Goal: Entertainment & Leisure: Consume media (video, audio)

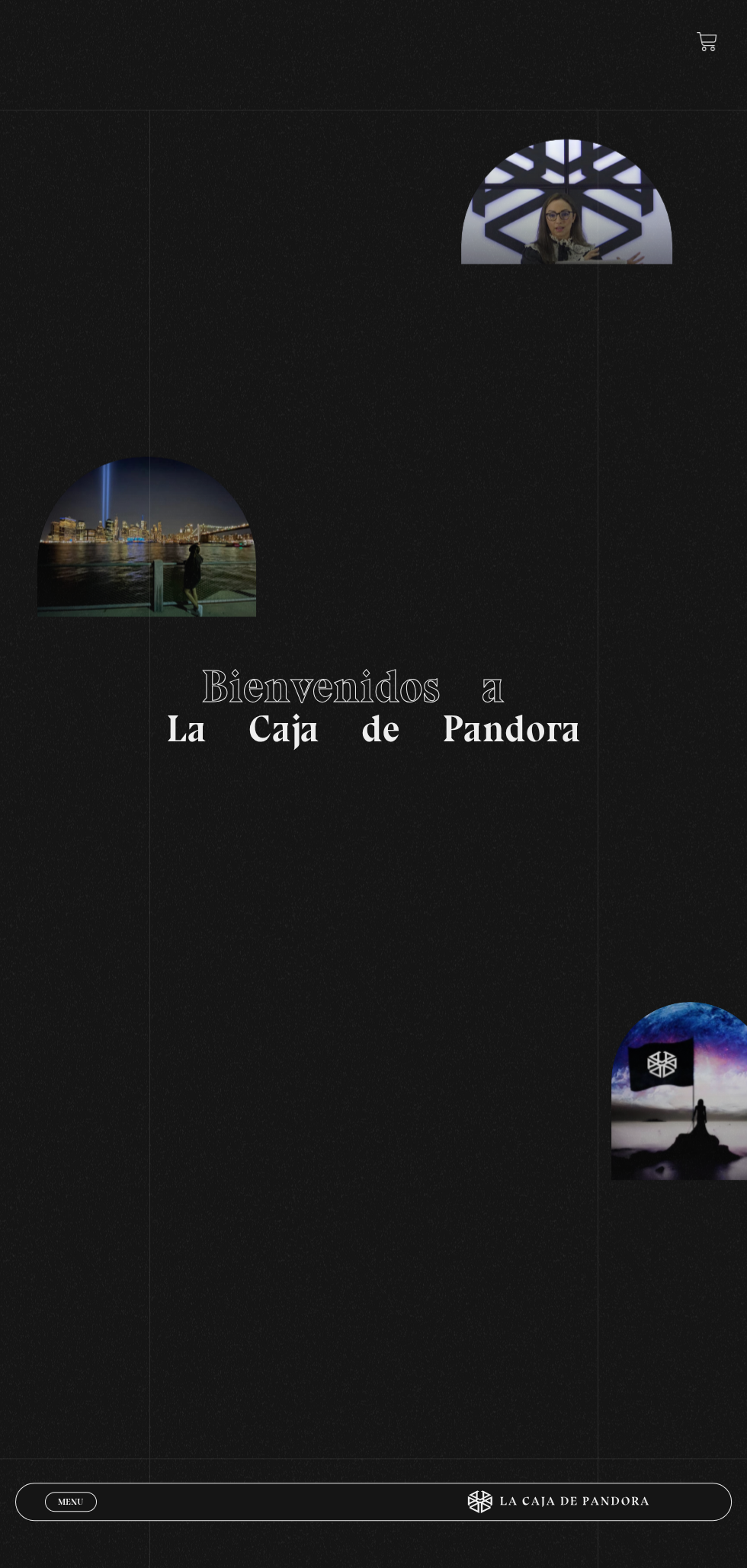
click at [58, 1502] on span "Menu" at bounding box center [71, 1502] width 25 height 10
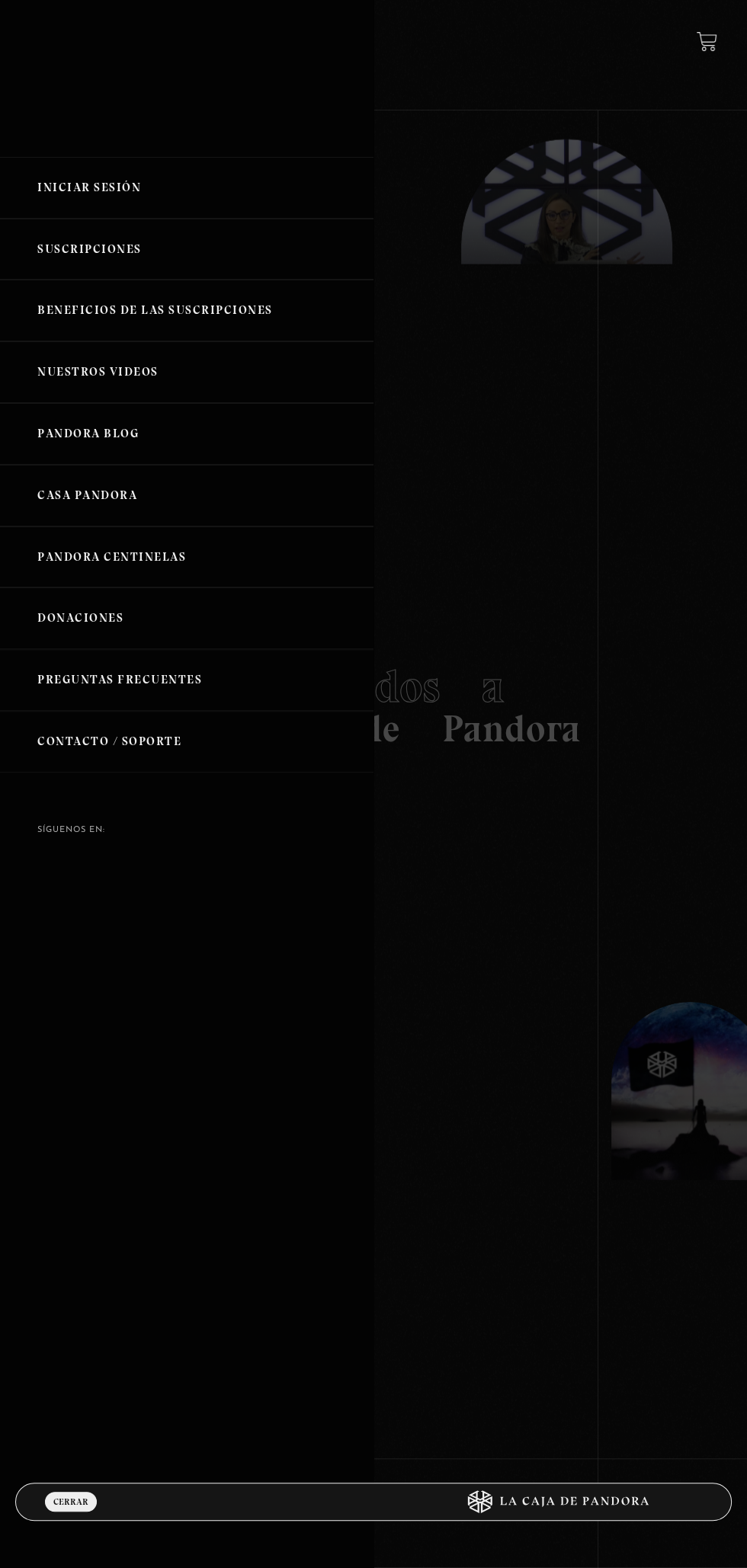
click at [147, 170] on link "Iniciar Sesión" at bounding box center [187, 188] width 374 height 61
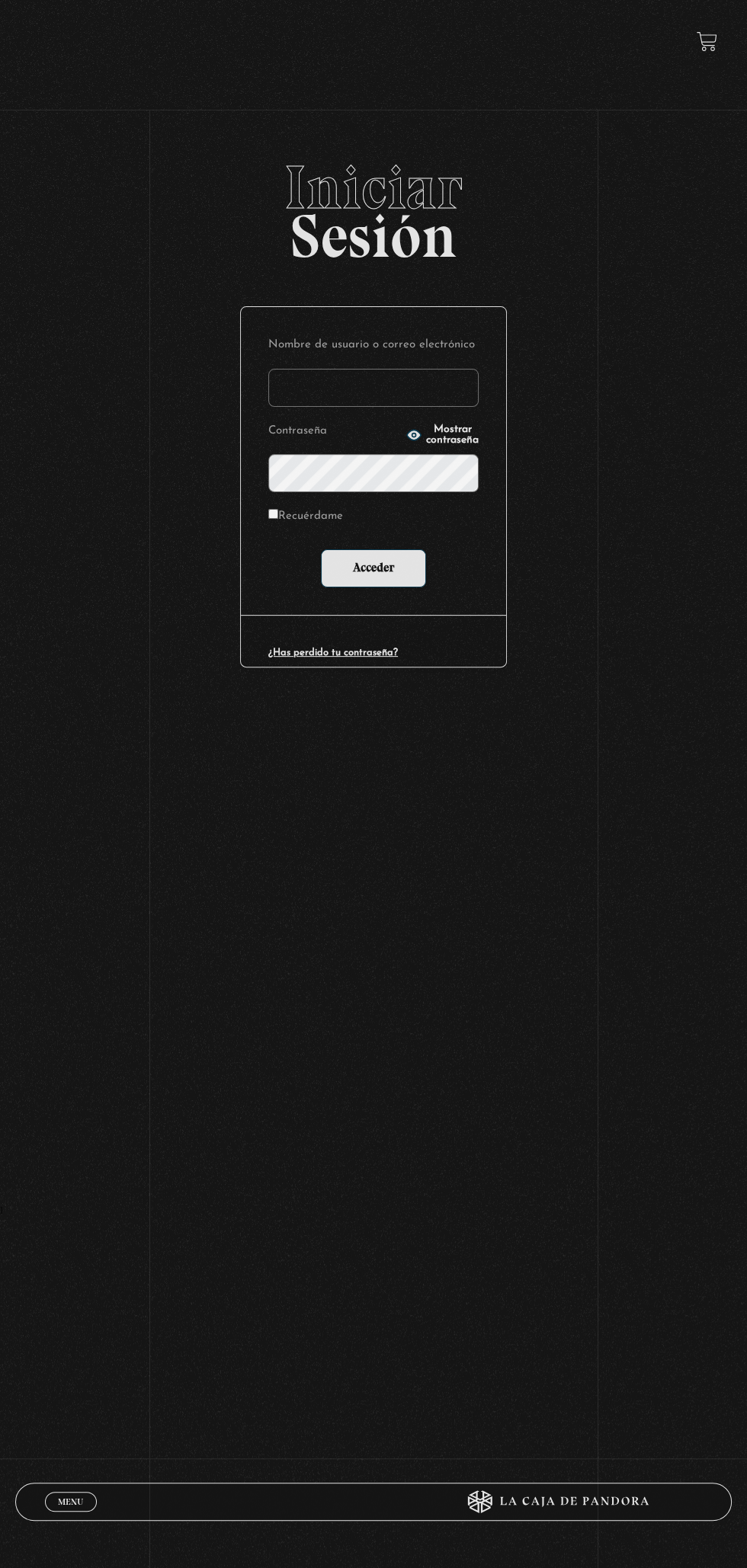
click at [465, 400] on input "Nombre de usuario o correo electrónico" at bounding box center [374, 388] width 211 height 38
type input "mval93@gmail.com"
click at [321, 549] on input "Acceder" at bounding box center [374, 569] width 105 height 38
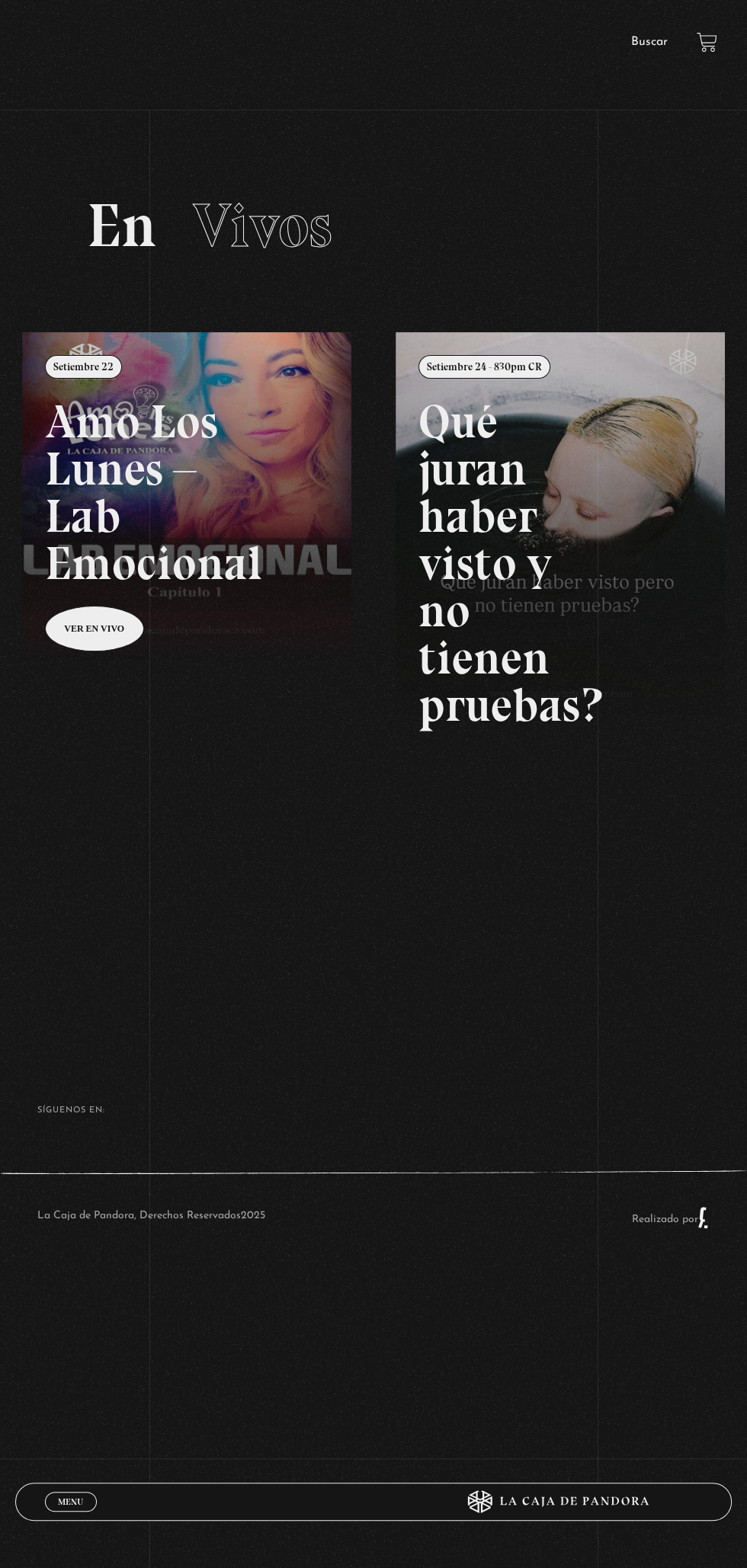
click at [58, 1502] on span "Menu" at bounding box center [71, 1502] width 25 height 10
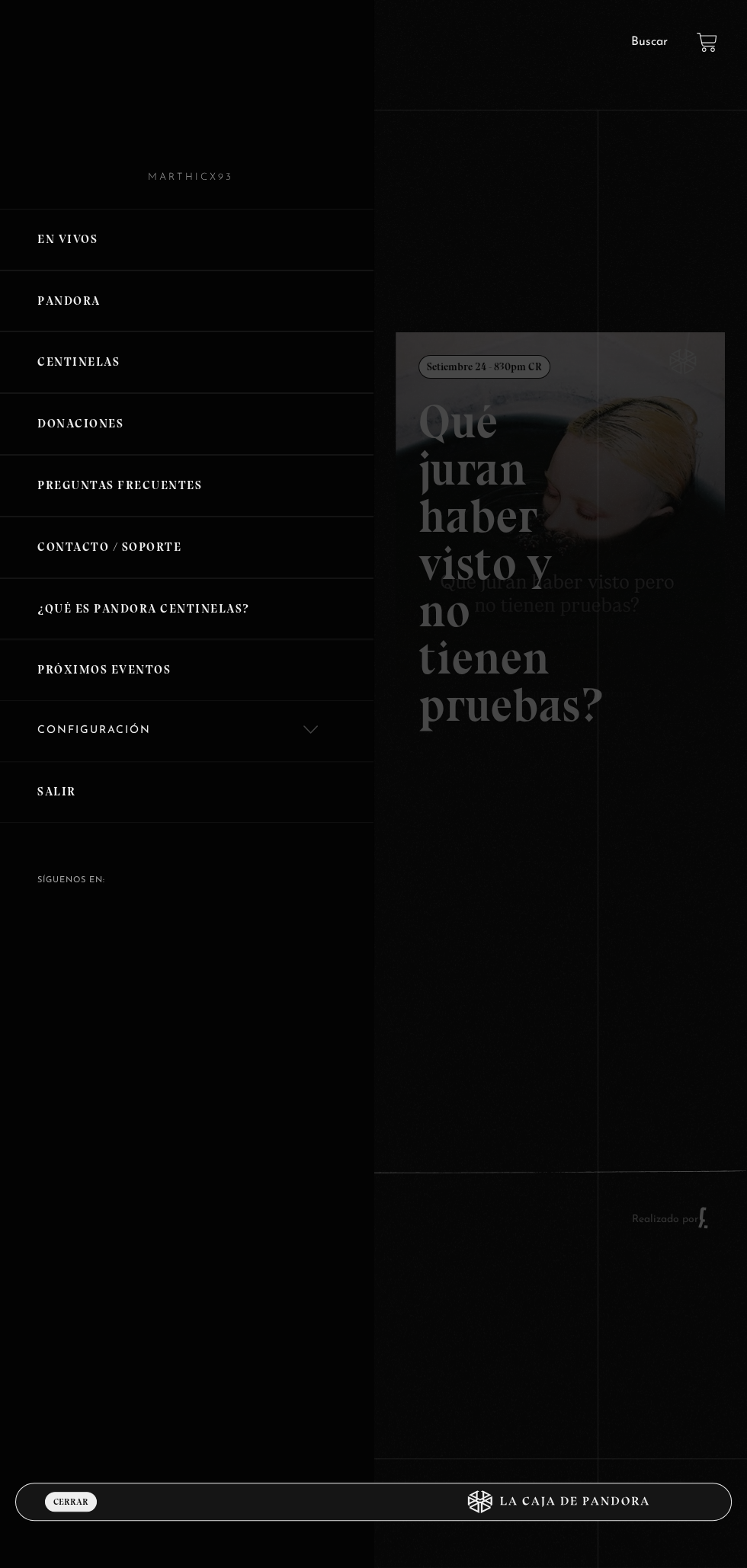
click at [144, 375] on link "Centinelas" at bounding box center [187, 362] width 374 height 61
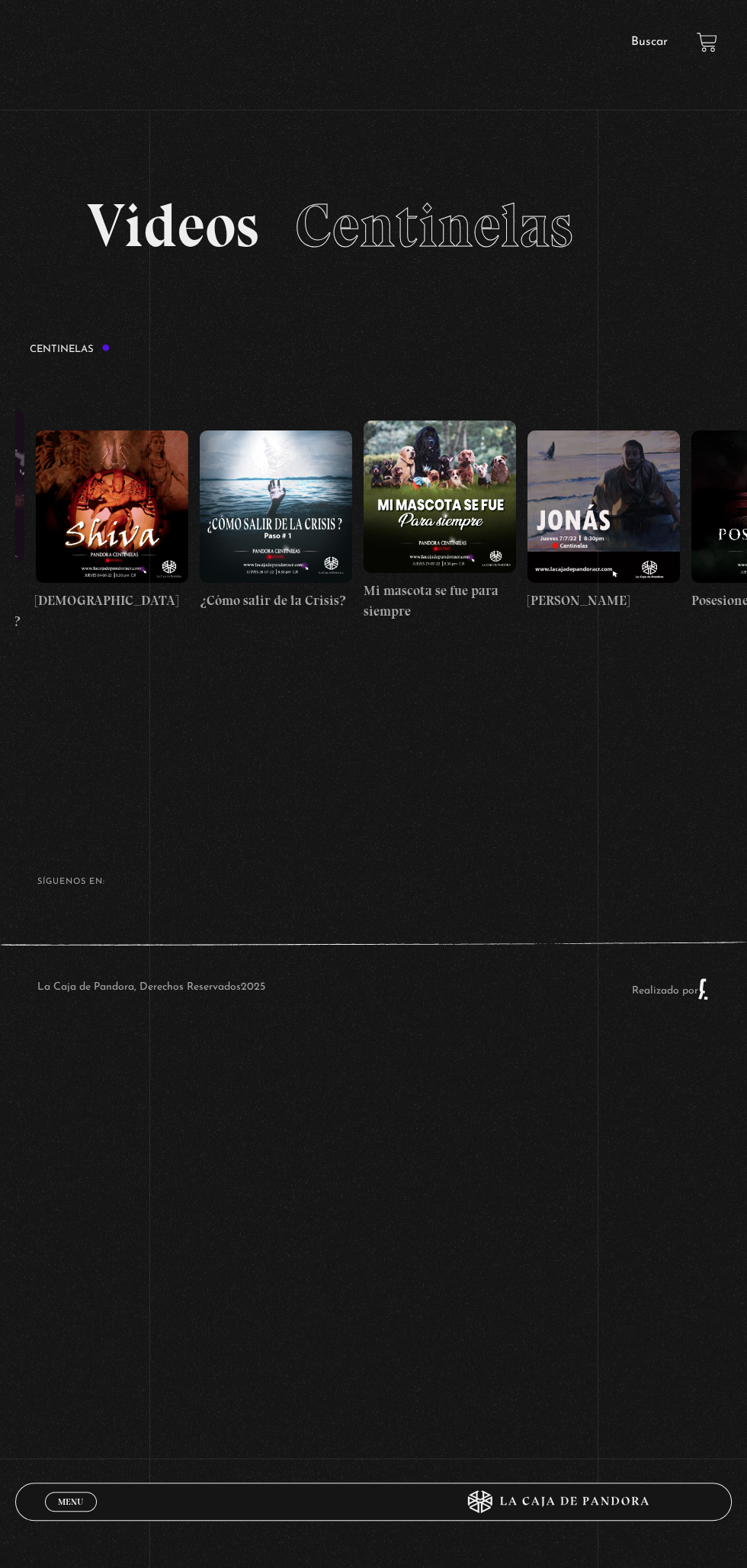
scroll to position [0, 9532]
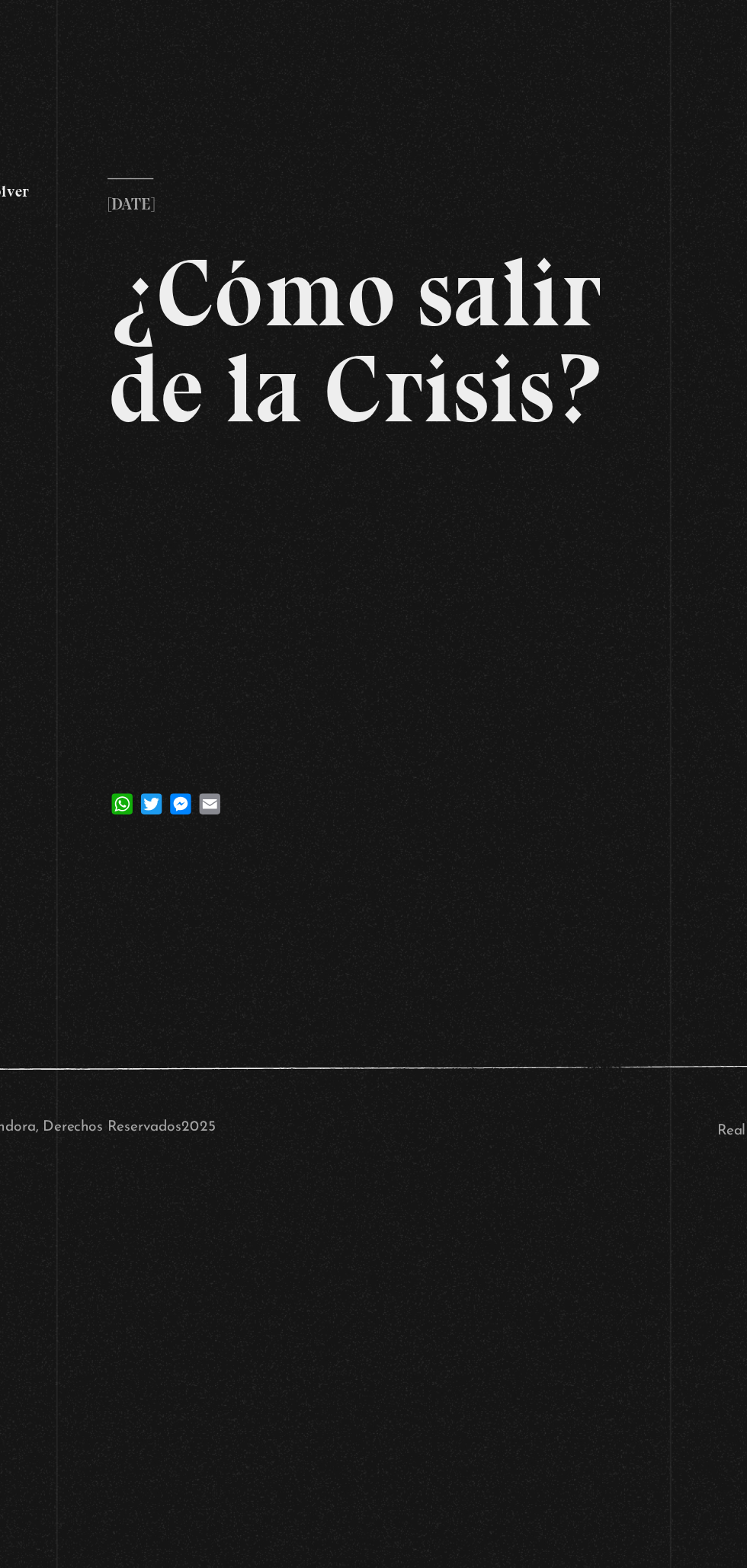
click at [566, 563] on div "Volver 30 julio, 2022 ¿Cómo salir de la Crisis? WhatsApp Twitter Messenger Email" at bounding box center [374, 482] width 747 height 649
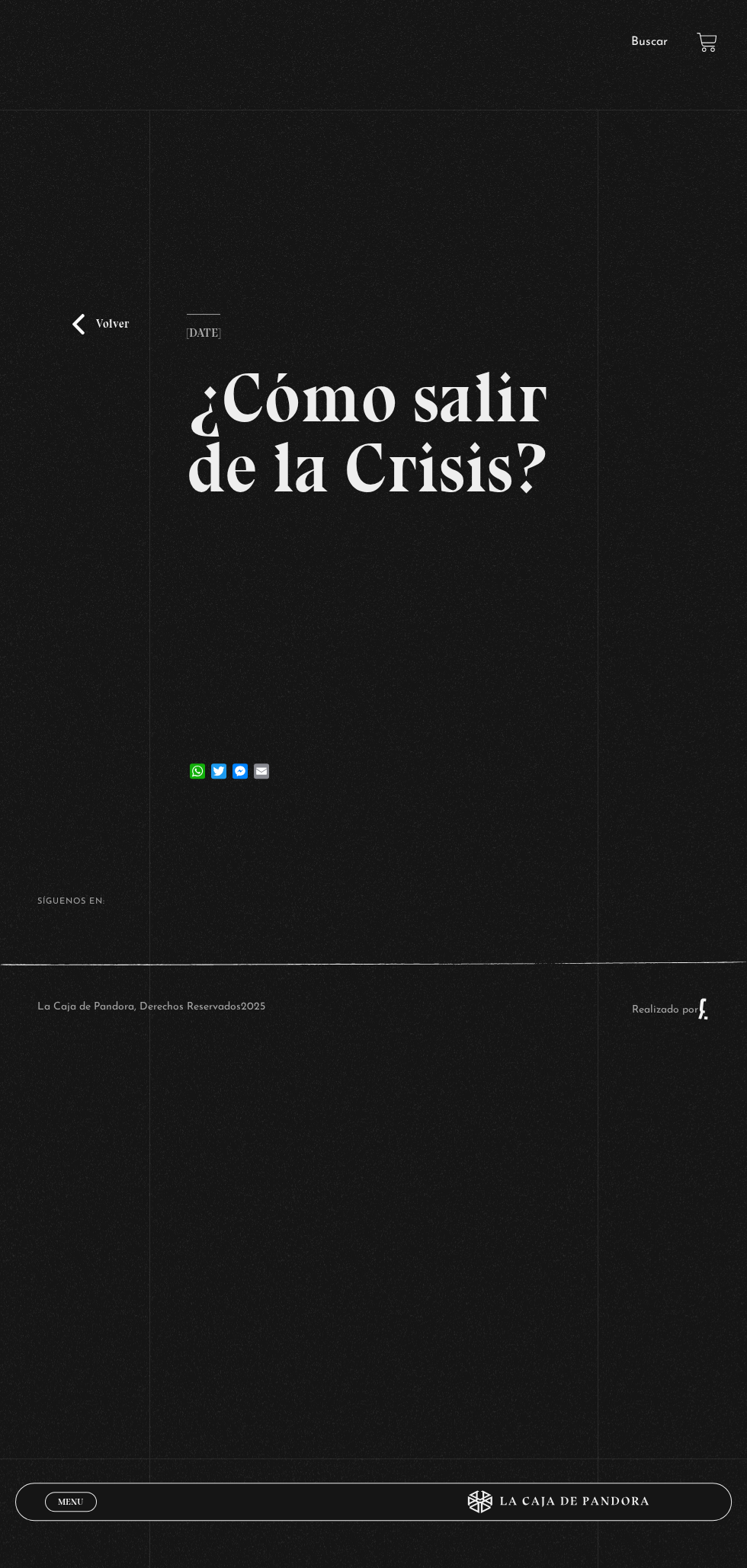
click at [338, 1097] on body "ingresar al sitio Ver Video Más Información Solicitar Por favor coloque su disp…" at bounding box center [374, 549] width 747 height 1097
click at [71, 1502] on span "Menu" at bounding box center [71, 1502] width 25 height 10
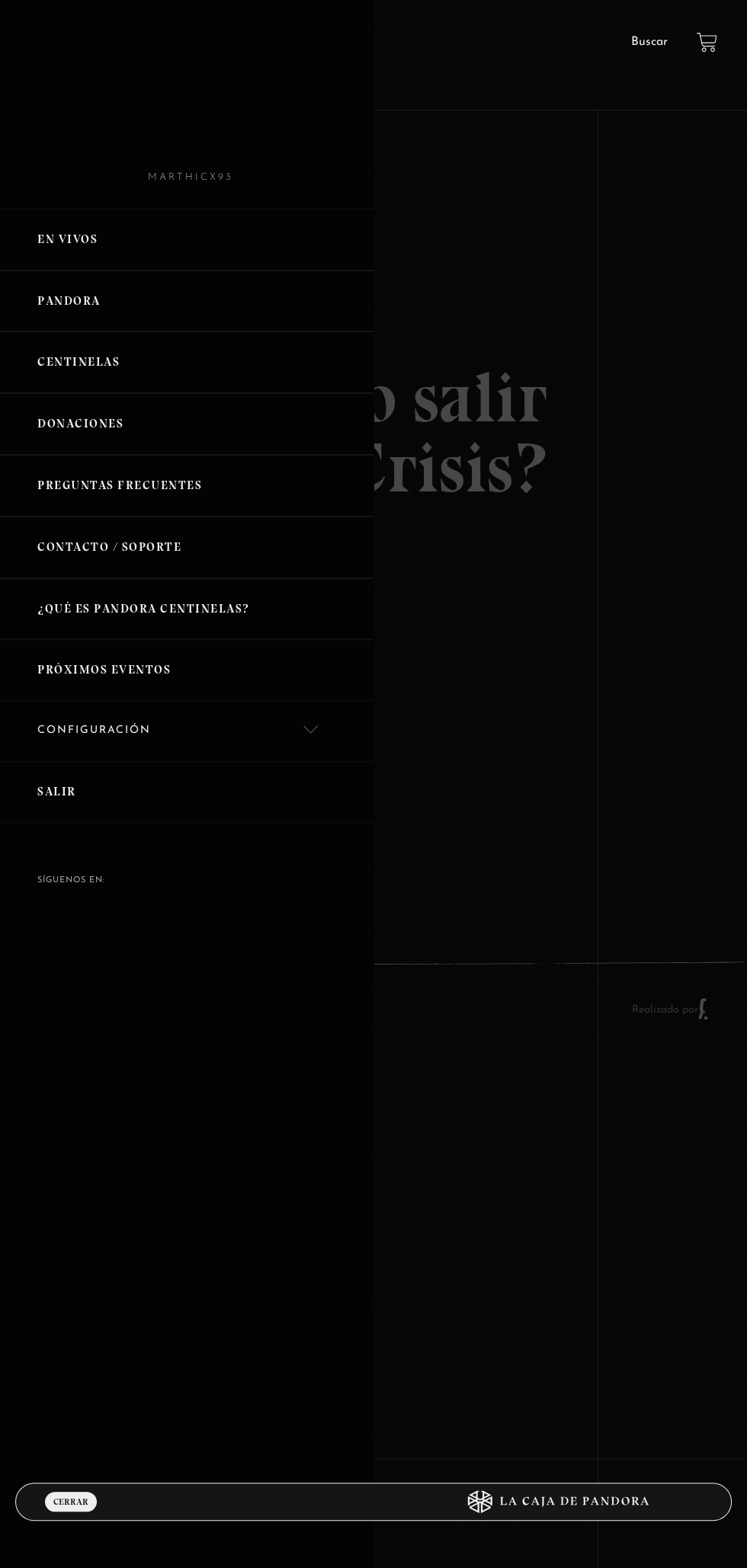
click at [36, 805] on link "Salir" at bounding box center [187, 792] width 374 height 61
